Goal: Task Accomplishment & Management: Complete application form

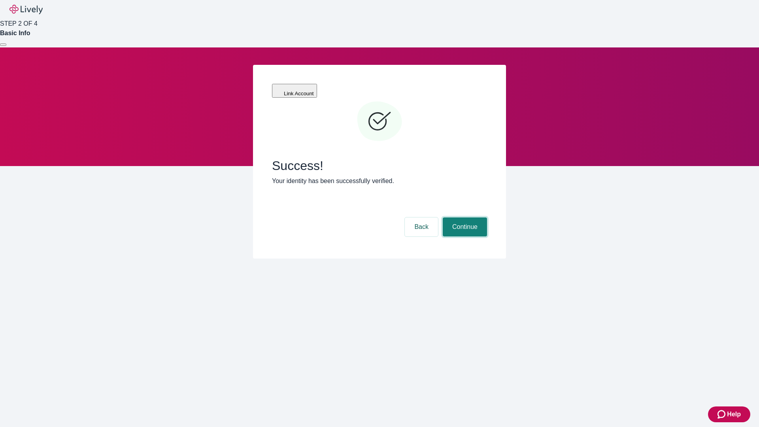
click at [464, 217] on button "Continue" at bounding box center [465, 226] width 44 height 19
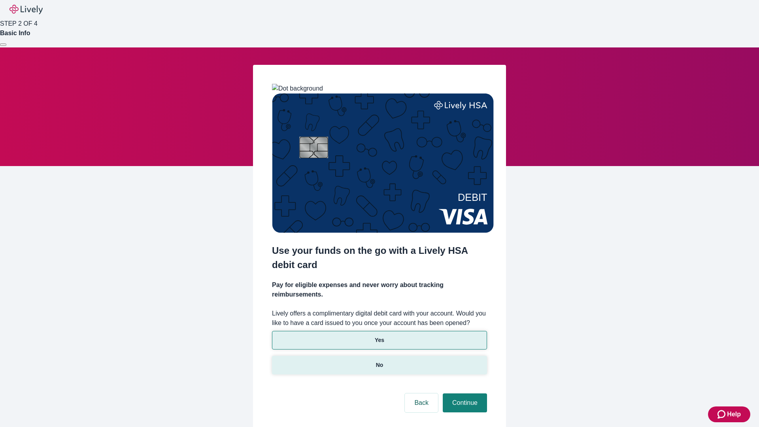
click at [379, 361] on p "No" at bounding box center [380, 365] width 8 height 8
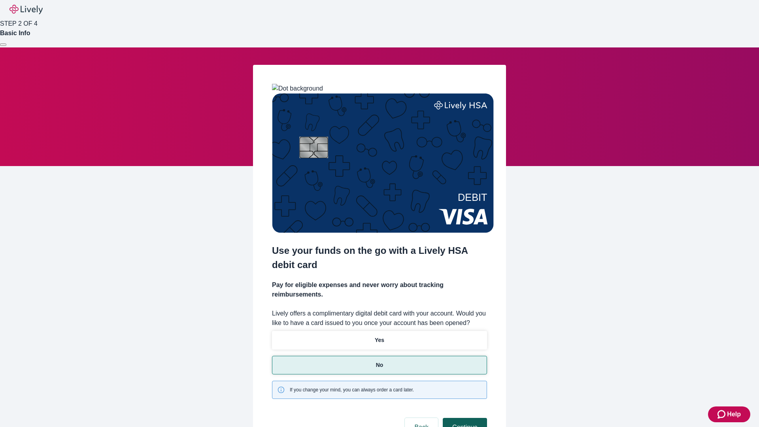
click at [464, 418] on button "Continue" at bounding box center [465, 427] width 44 height 19
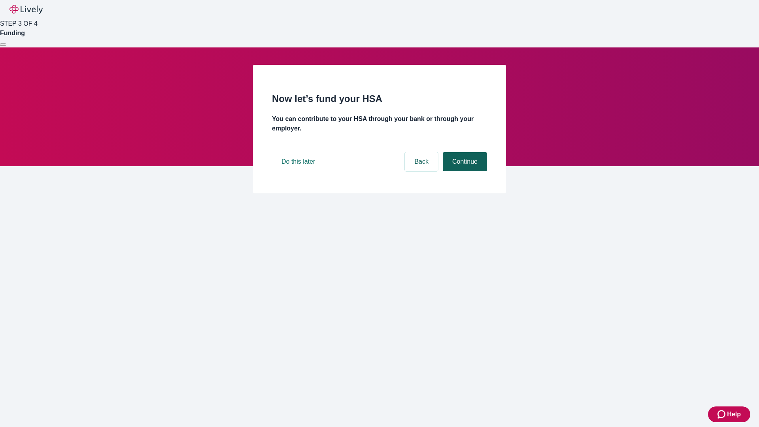
click at [464, 171] on button "Continue" at bounding box center [465, 161] width 44 height 19
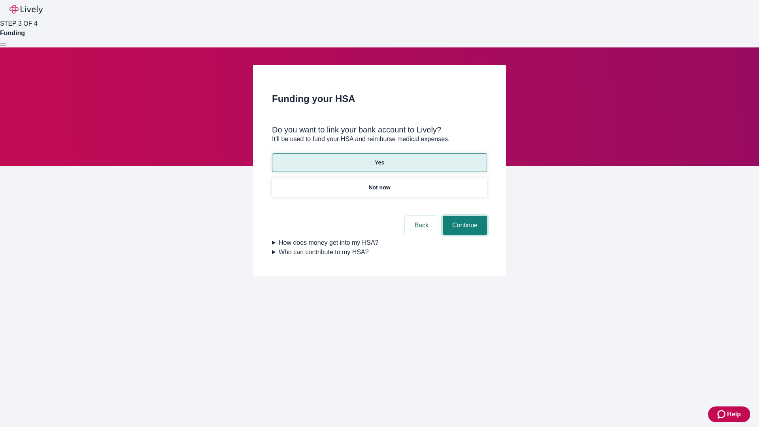
click at [464, 216] on button "Continue" at bounding box center [465, 225] width 44 height 19
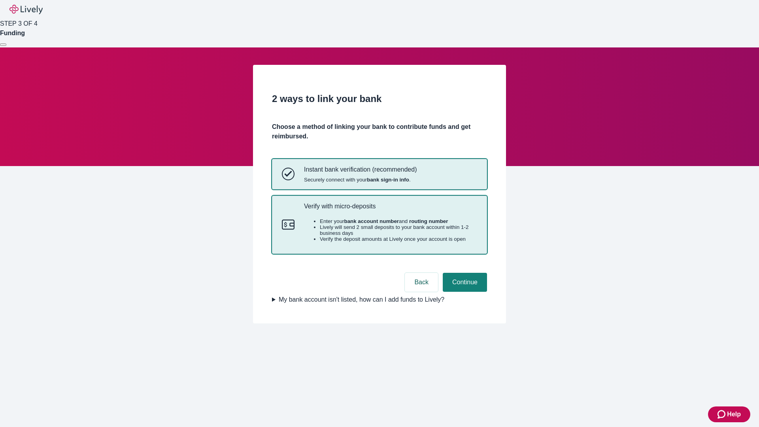
click at [390, 210] on p "Verify with micro-deposits" at bounding box center [390, 206] width 173 height 8
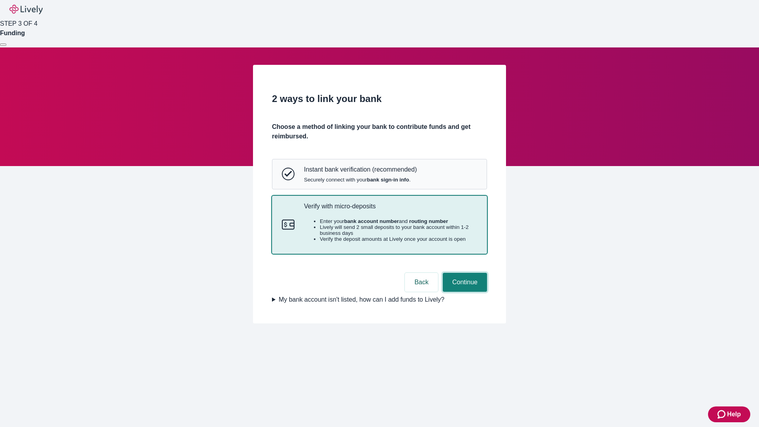
click at [464, 292] on button "Continue" at bounding box center [465, 282] width 44 height 19
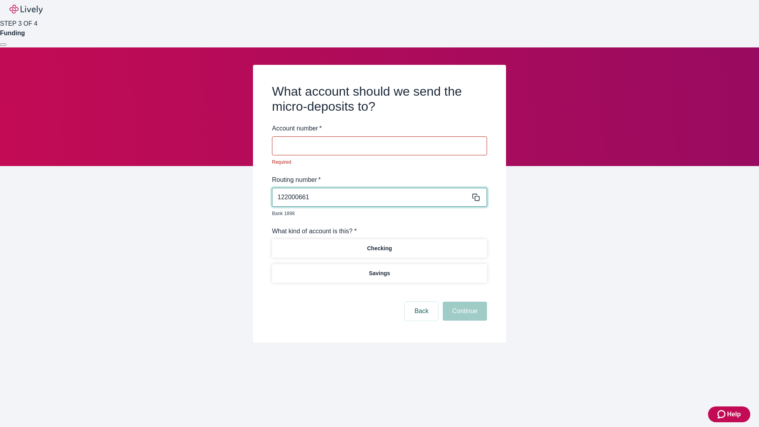
type input "122000661"
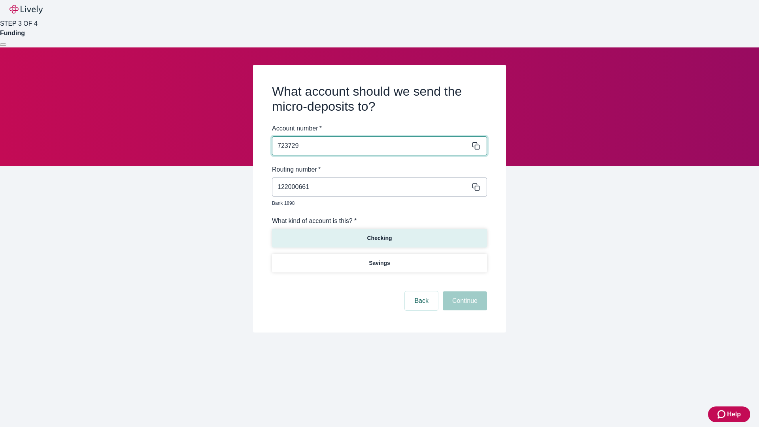
type input "723729"
click at [379, 234] on p "Checking" at bounding box center [379, 238] width 25 height 8
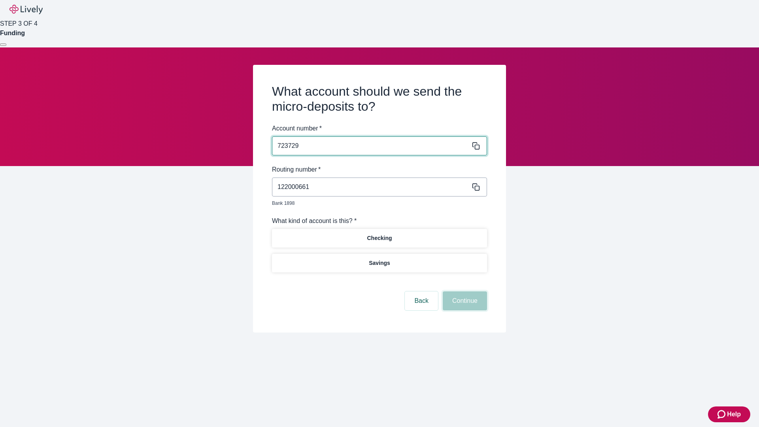
click at [464, 292] on button "Continue" at bounding box center [465, 300] width 44 height 19
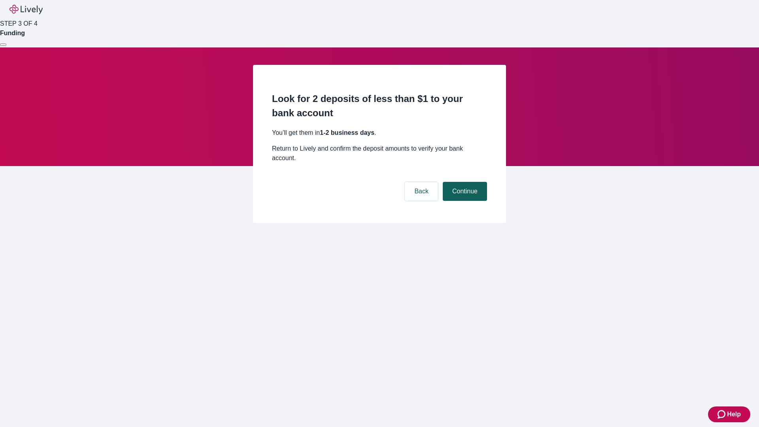
click at [464, 182] on button "Continue" at bounding box center [465, 191] width 44 height 19
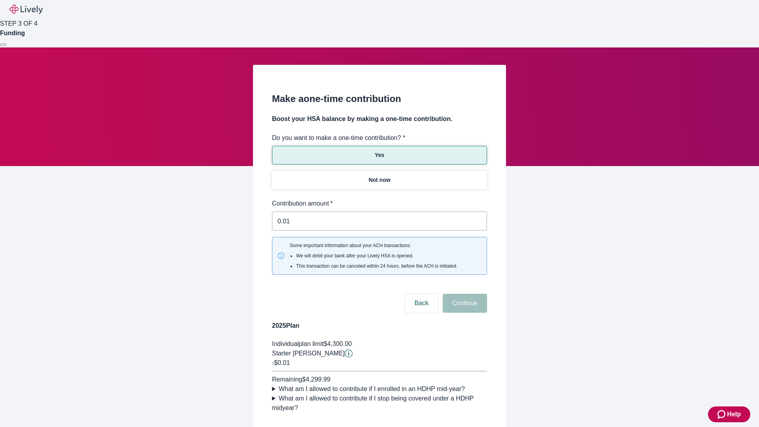
type input "0.01"
click at [464, 294] on button "Continue" at bounding box center [465, 303] width 44 height 19
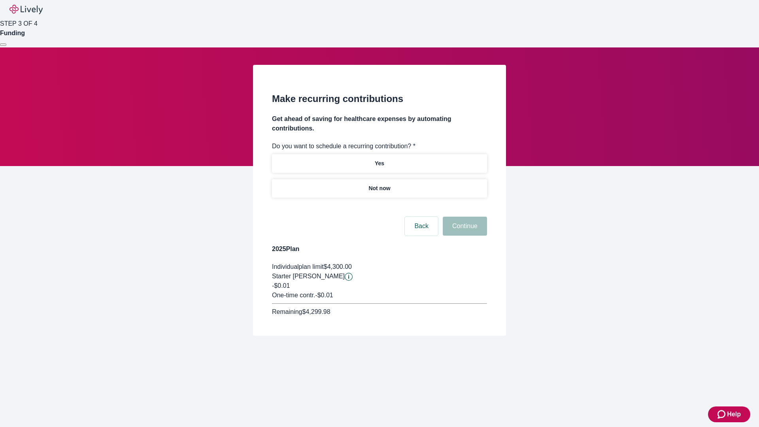
click at [379, 184] on p "Not now" at bounding box center [379, 188] width 22 height 8
click at [464, 217] on button "Continue" at bounding box center [465, 226] width 44 height 19
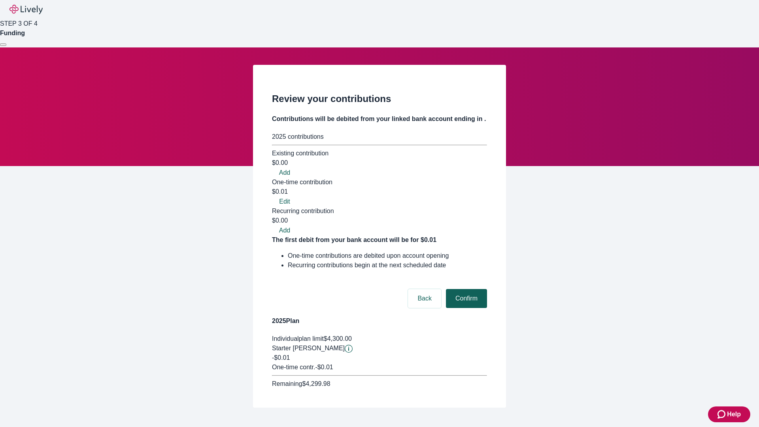
click at [465, 289] on button "Confirm" at bounding box center [466, 298] width 41 height 19
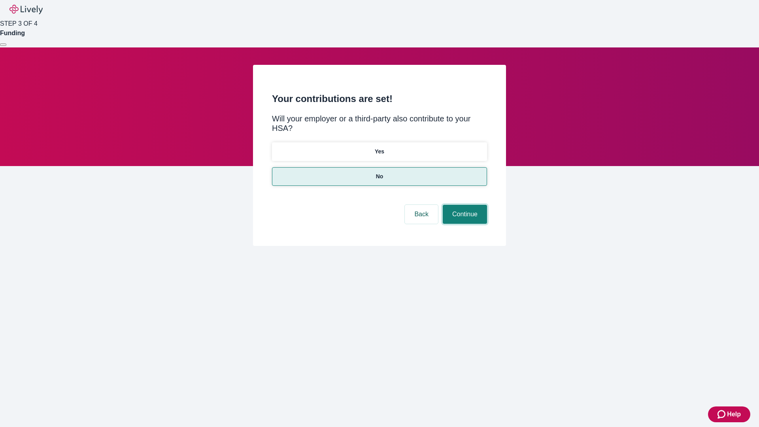
click at [464, 205] on button "Continue" at bounding box center [465, 214] width 44 height 19
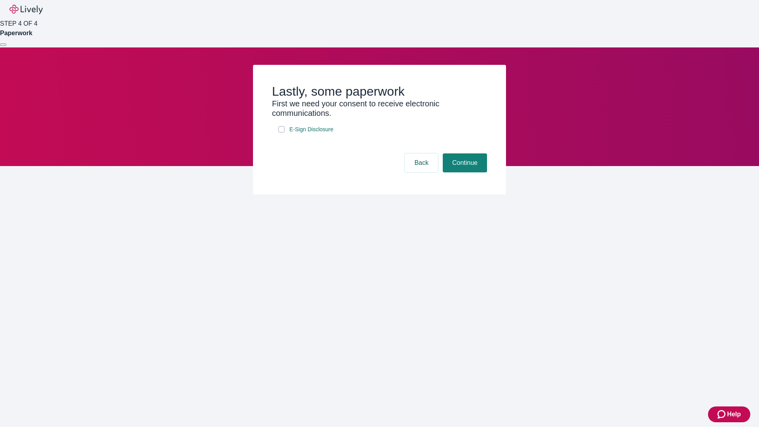
click at [281, 132] on input "E-Sign Disclosure" at bounding box center [281, 129] width 6 height 6
checkbox input "true"
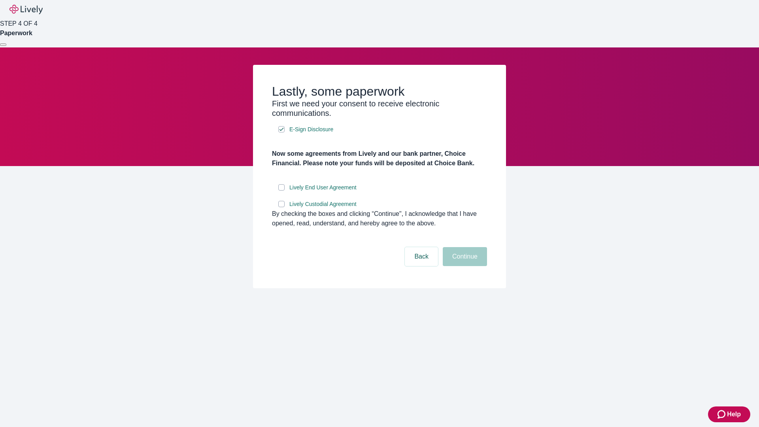
click at [281, 190] on input "Lively End User Agreement" at bounding box center [281, 187] width 6 height 6
checkbox input "true"
click at [281, 207] on input "Lively Custodial Agreement" at bounding box center [281, 204] width 6 height 6
checkbox input "true"
click at [464, 266] on button "Continue" at bounding box center [465, 256] width 44 height 19
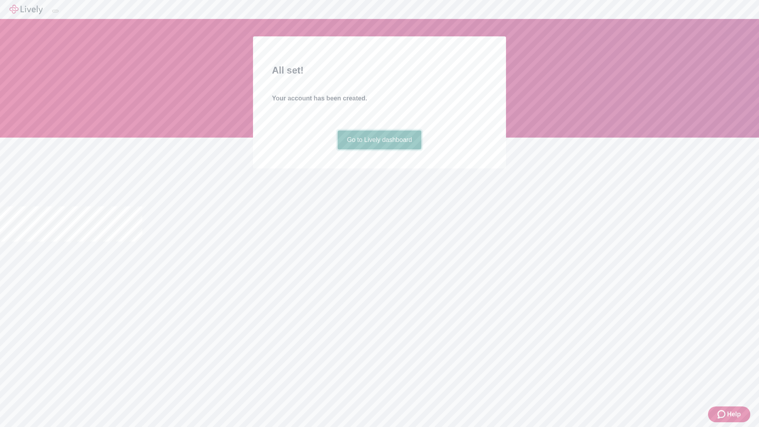
click at [379, 149] on link "Go to Lively dashboard" at bounding box center [379, 139] width 84 height 19
